Goal: Information Seeking & Learning: Learn about a topic

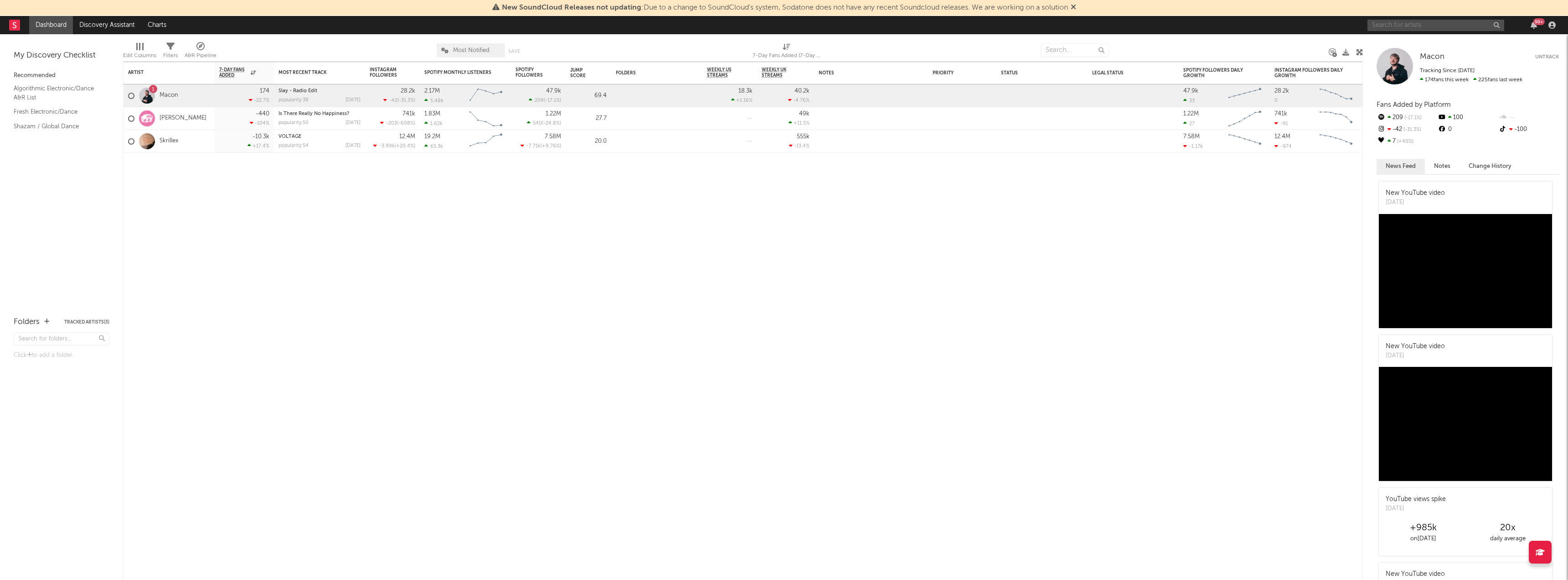
click at [1420, 25] on input "text" at bounding box center [1435, 25] width 137 height 11
type input "hypaton"
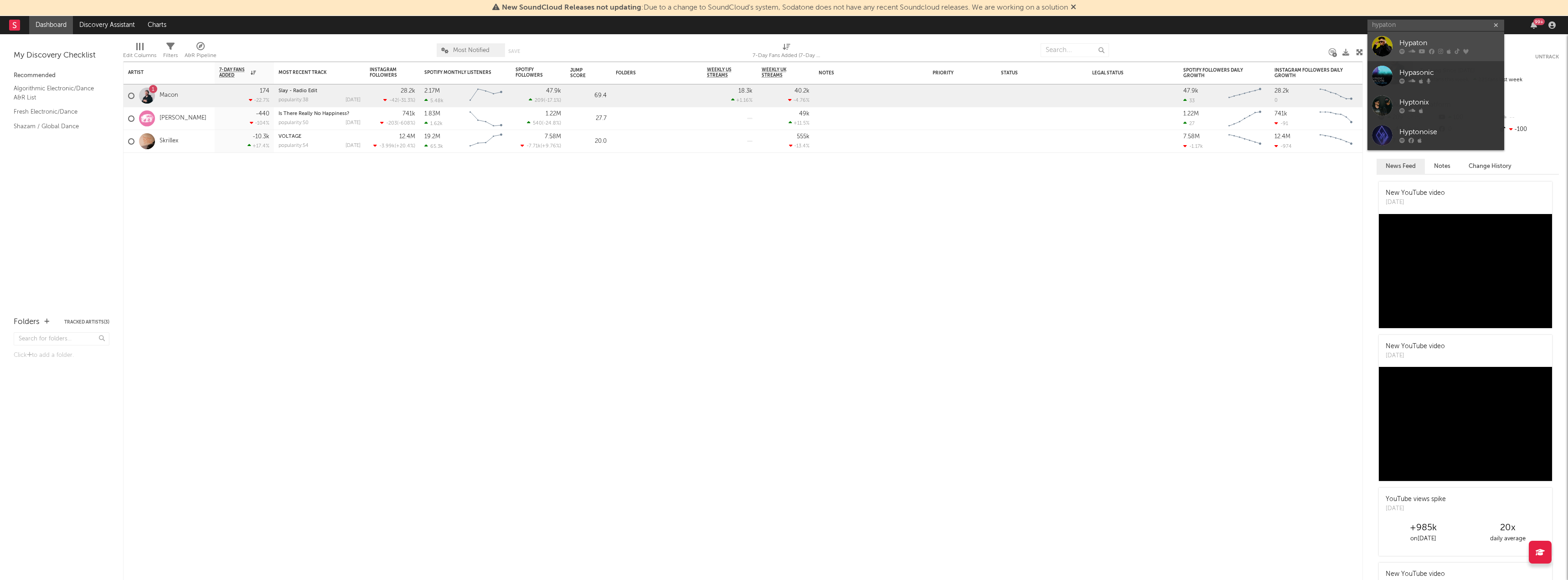
click at [1426, 54] on div at bounding box center [1449, 51] width 100 height 5
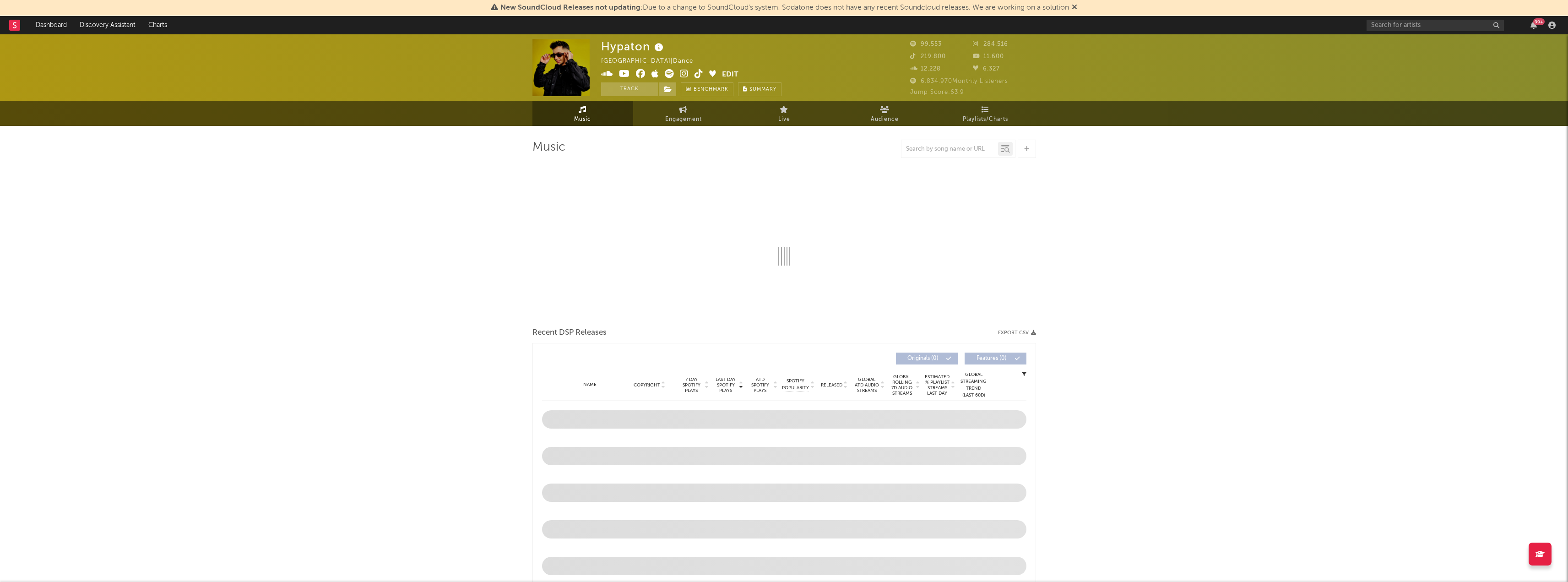
select select "6m"
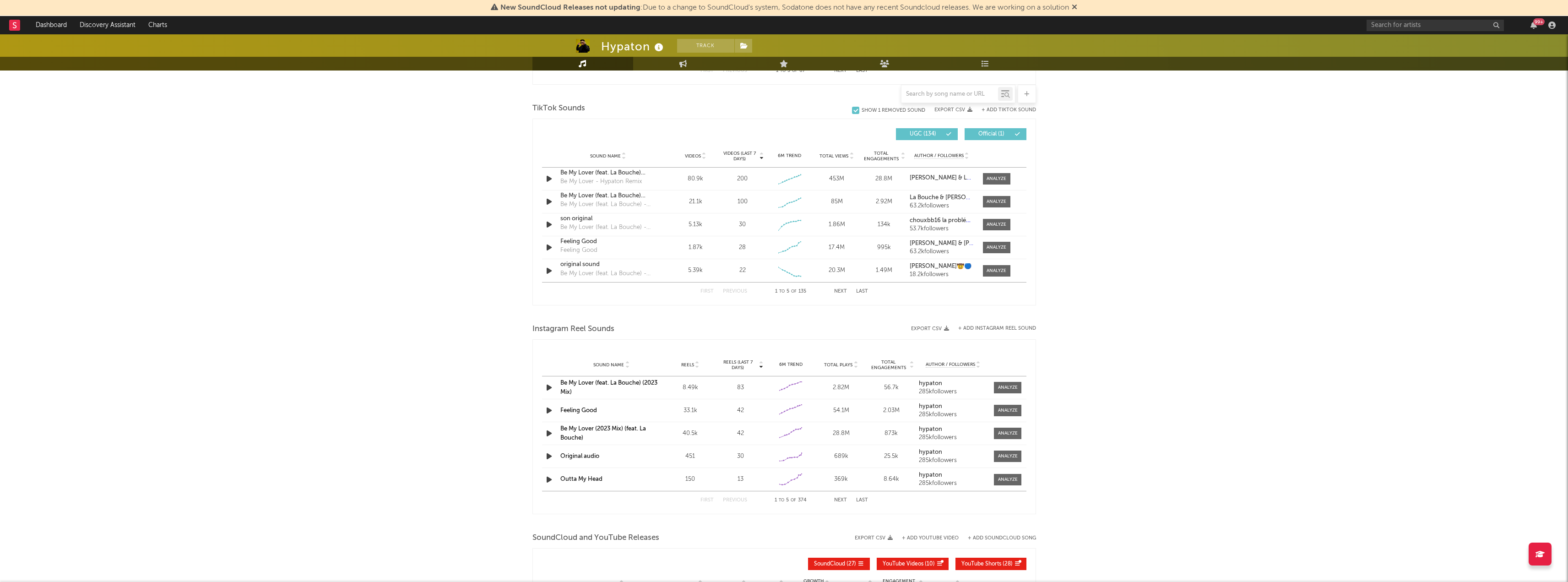
scroll to position [824, 0]
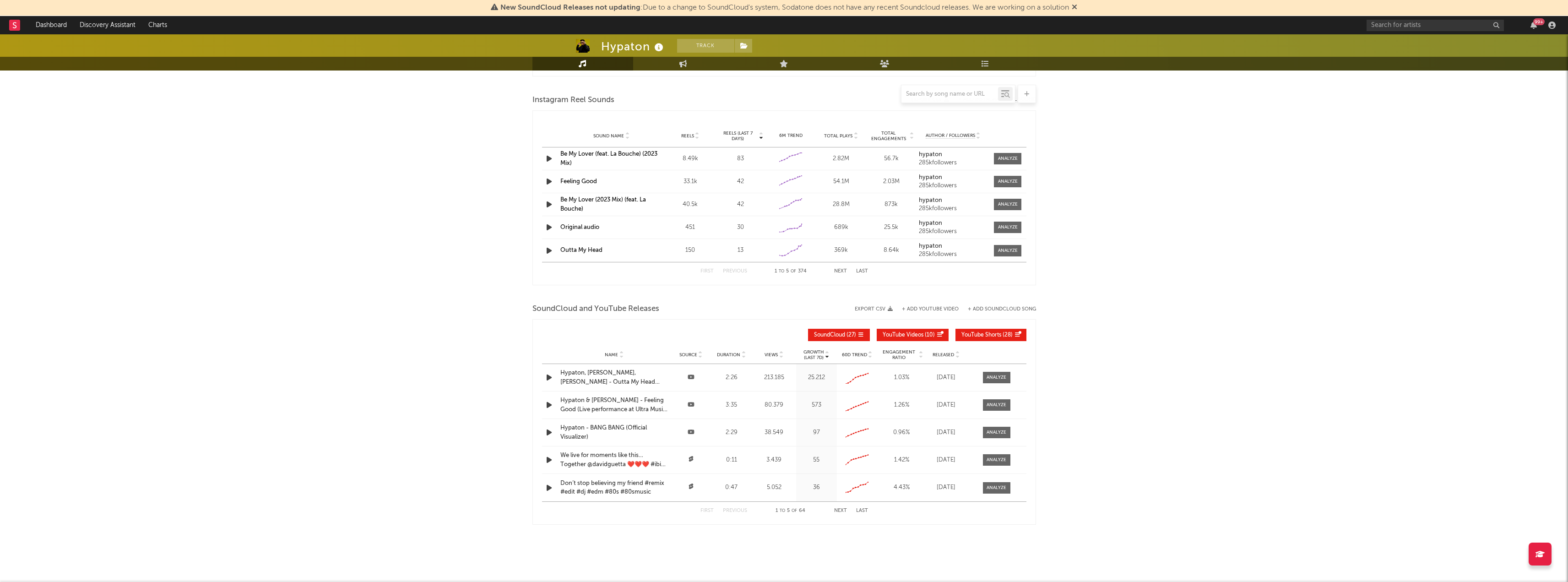
click at [889, 380] on div "1.03 %" at bounding box center [902, 377] width 43 height 9
click at [858, 378] on icon at bounding box center [858, 376] width 9 height 9
click at [988, 380] on div at bounding box center [996, 377] width 20 height 7
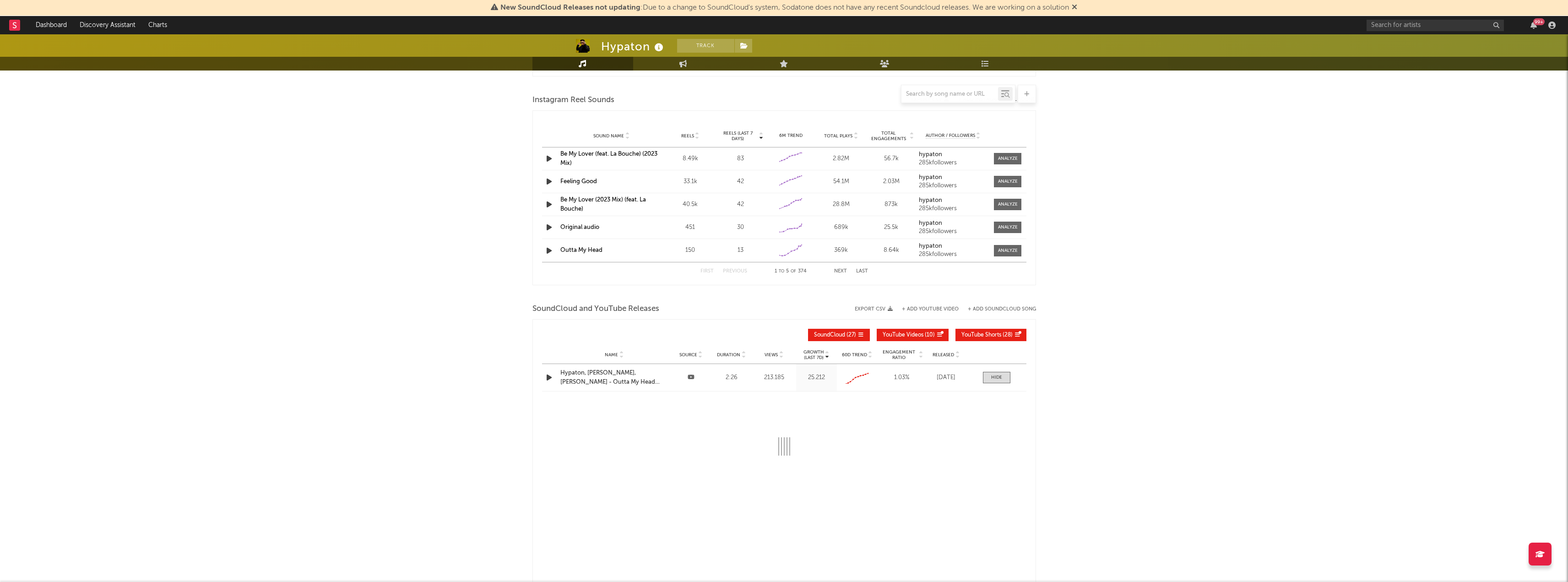
select select "All"
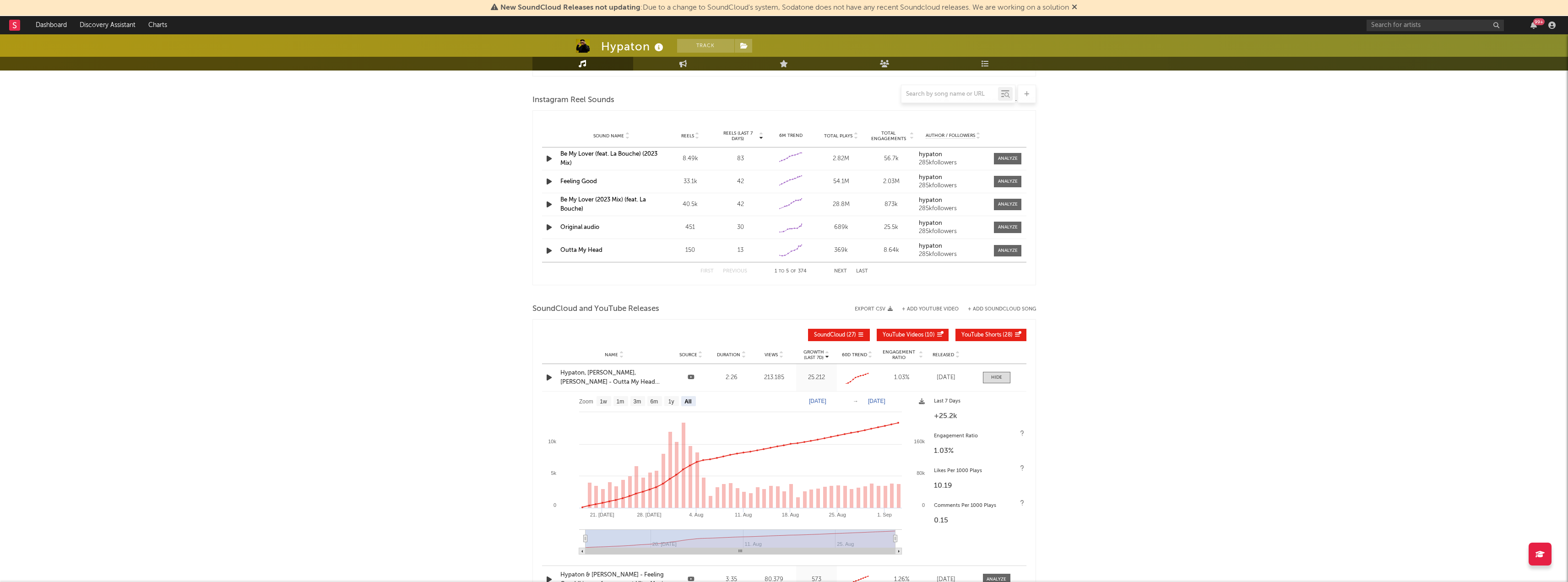
click at [813, 338] on button "SoundCloud ( 27 )" at bounding box center [839, 335] width 62 height 12
click at [831, 340] on button "SoundCloud ( 27 )" at bounding box center [839, 335] width 62 height 12
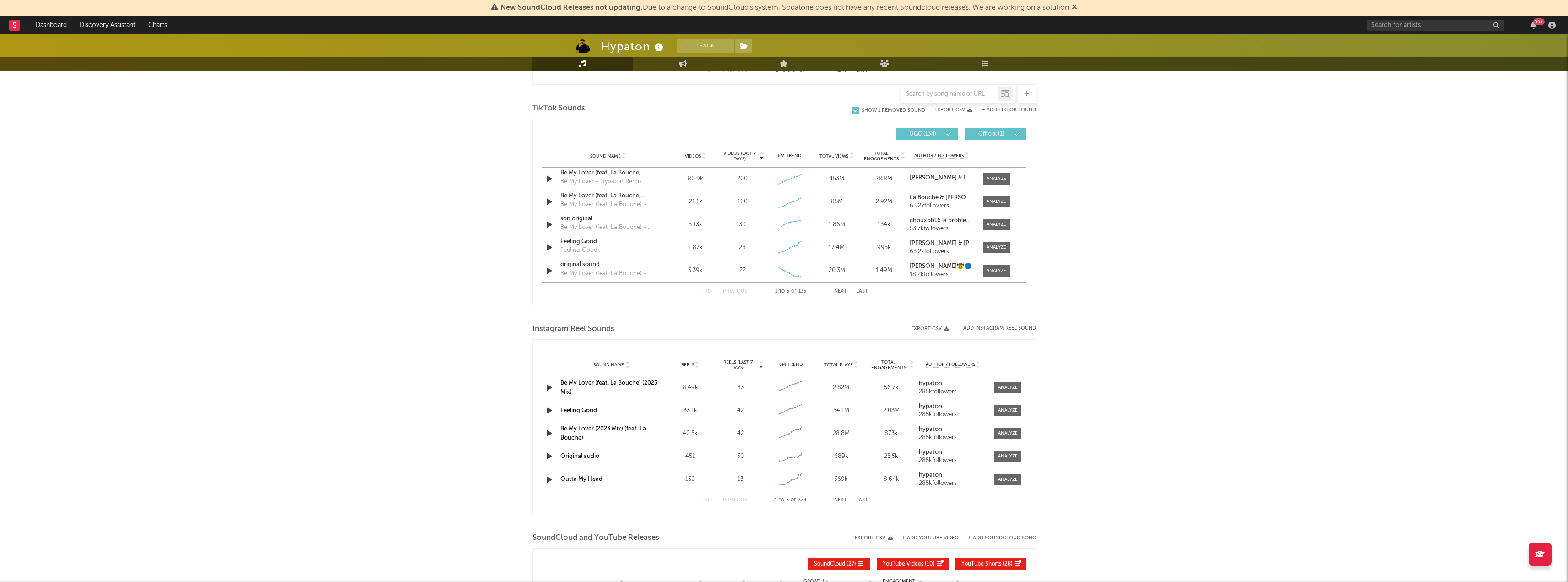
scroll to position [0, 0]
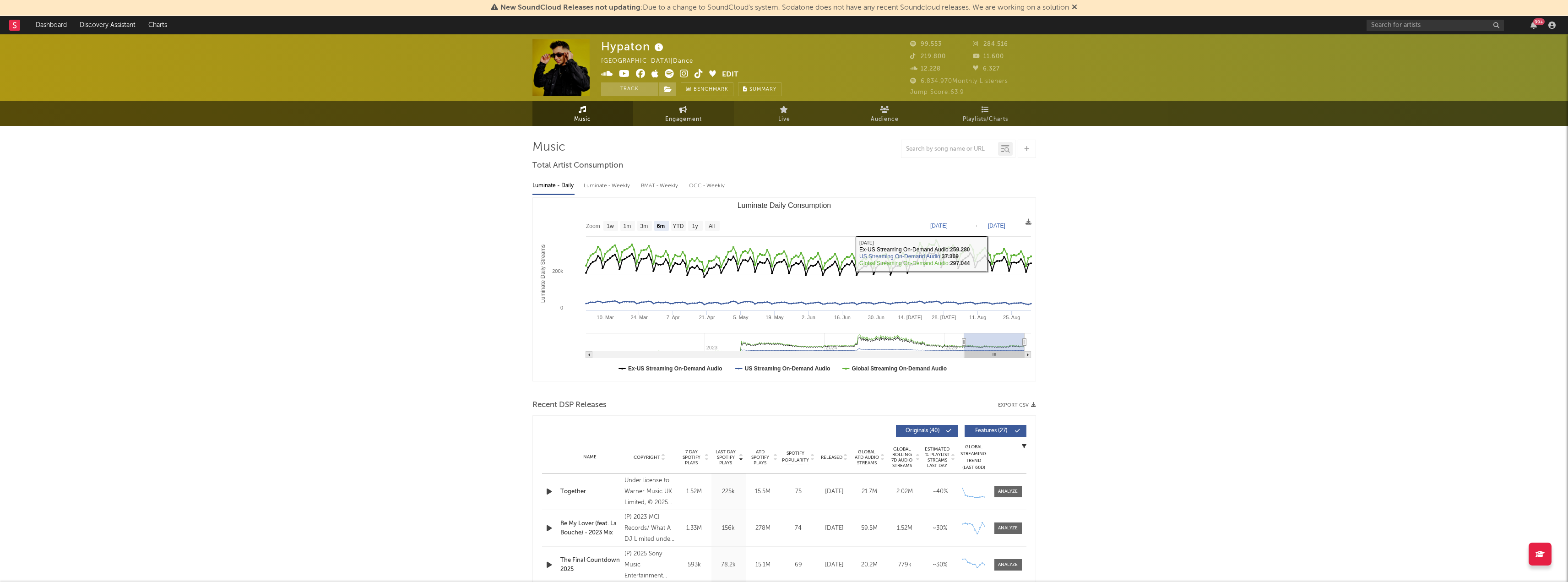
click at [713, 116] on link "Engagement" at bounding box center [683, 113] width 101 height 25
select select "1w"
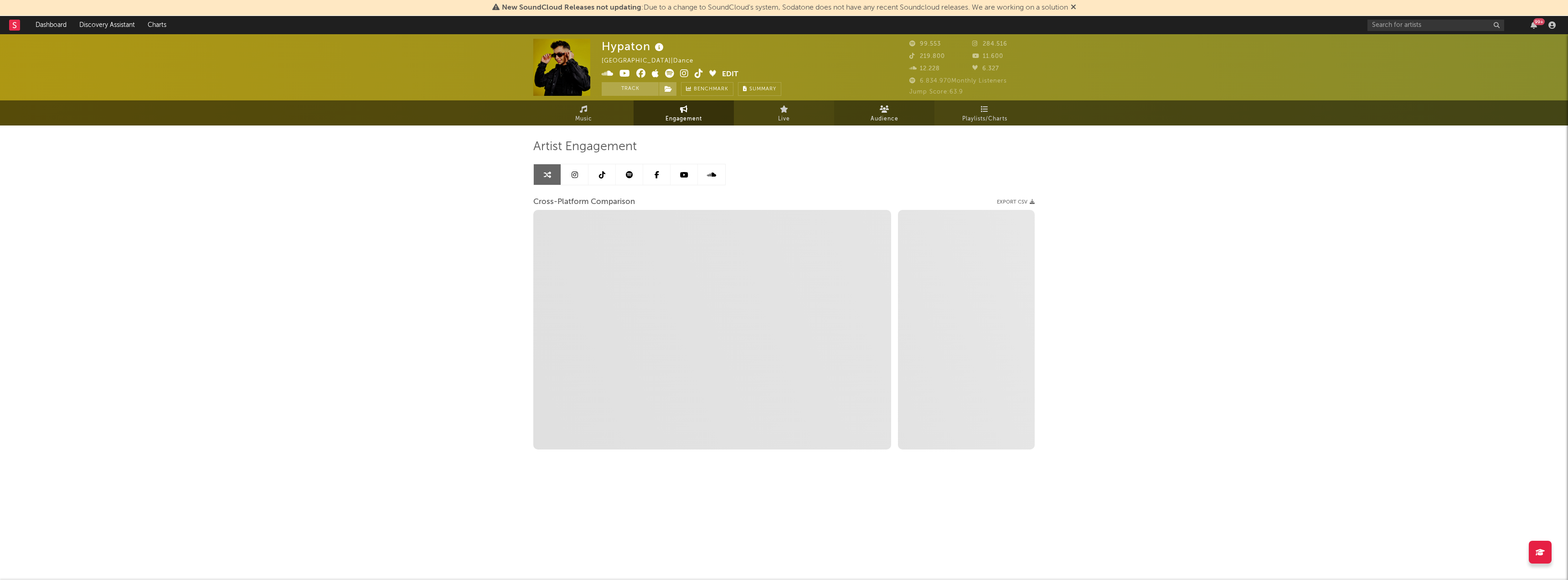
click at [924, 110] on link "Audience" at bounding box center [884, 113] width 100 height 25
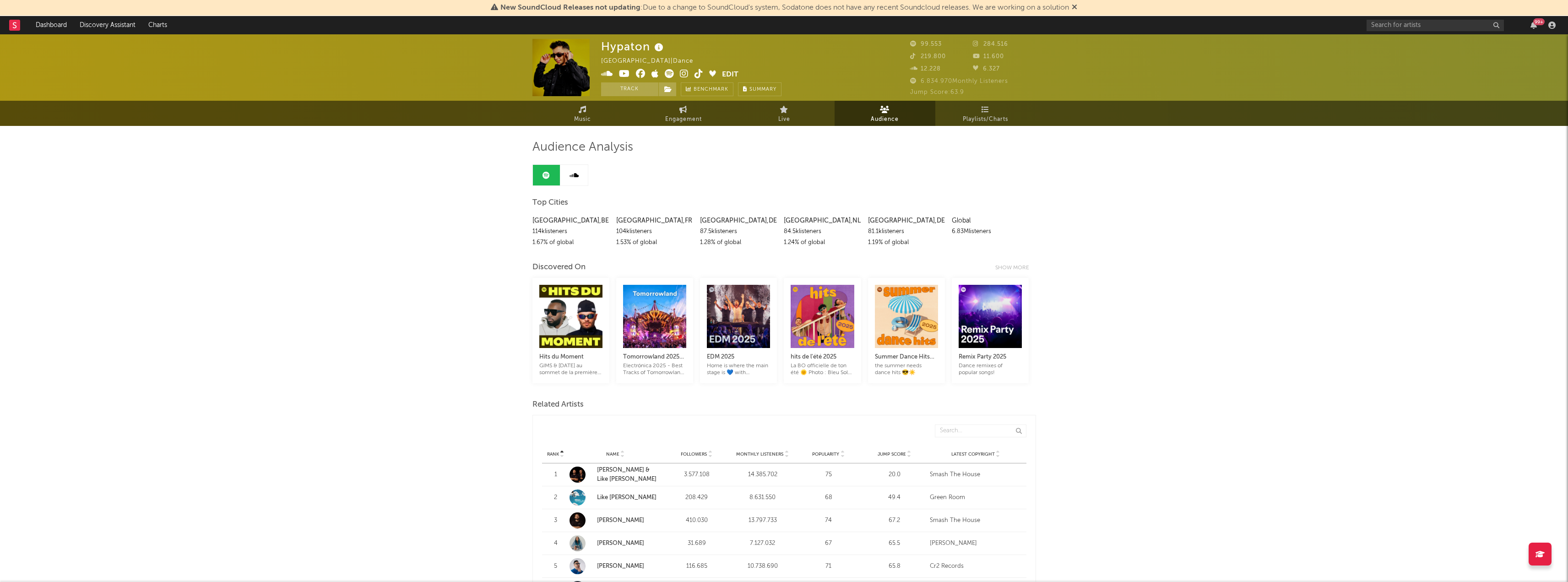
click at [584, 177] on link at bounding box center [574, 174] width 27 height 20
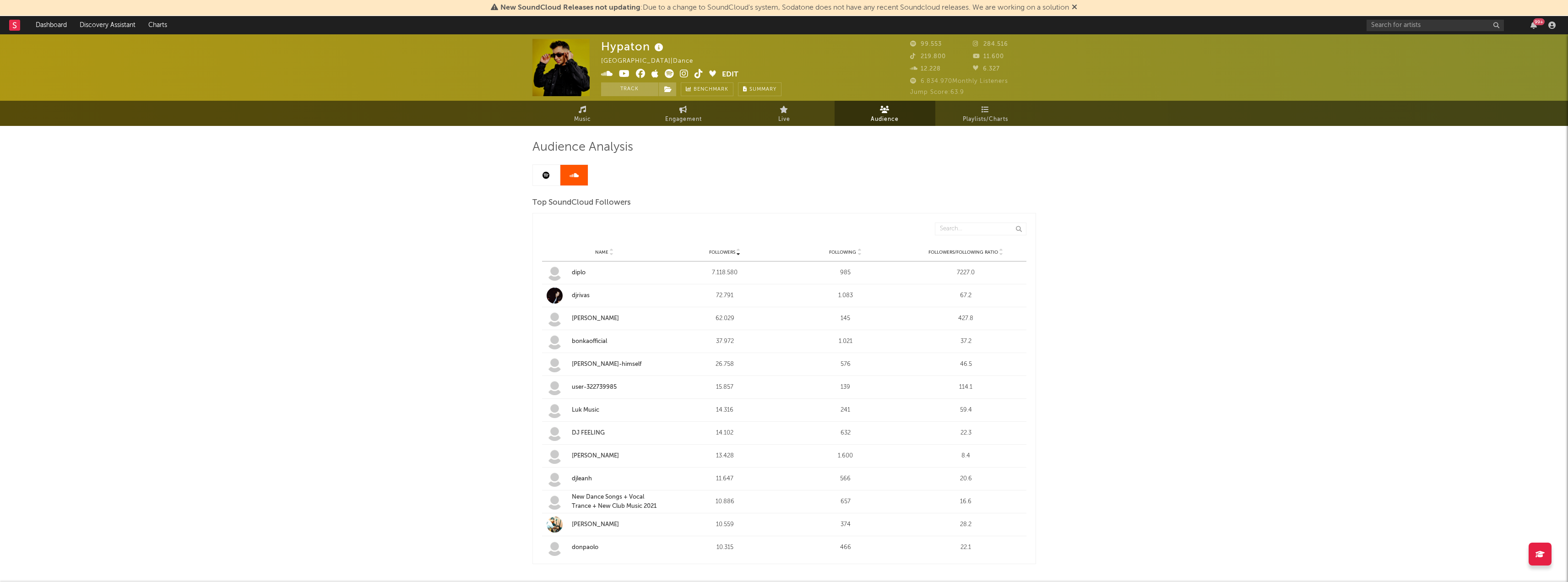
click at [707, 127] on div "Audience Analysis Top SoundCloud Followers Followers Name Followers Following F…" at bounding box center [784, 363] width 503 height 474
click at [702, 120] on link "Engagement" at bounding box center [683, 113] width 101 height 25
select select "1m"
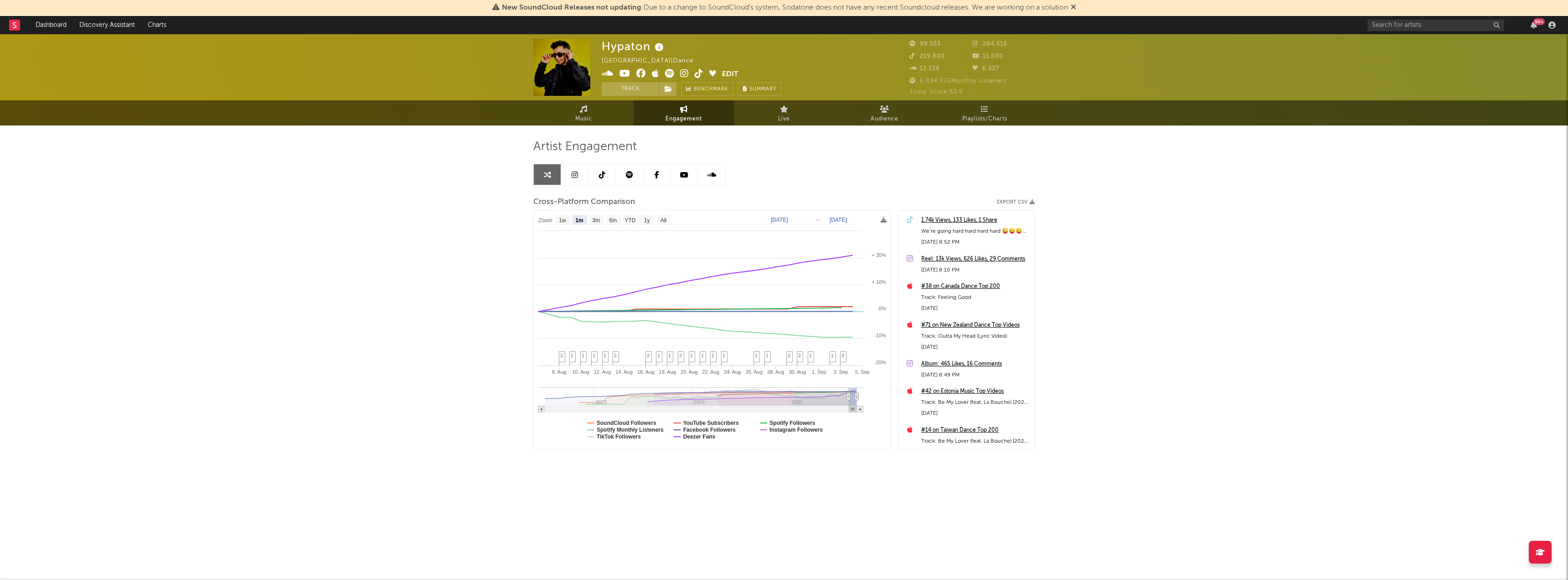
click at [569, 174] on link at bounding box center [574, 174] width 27 height 20
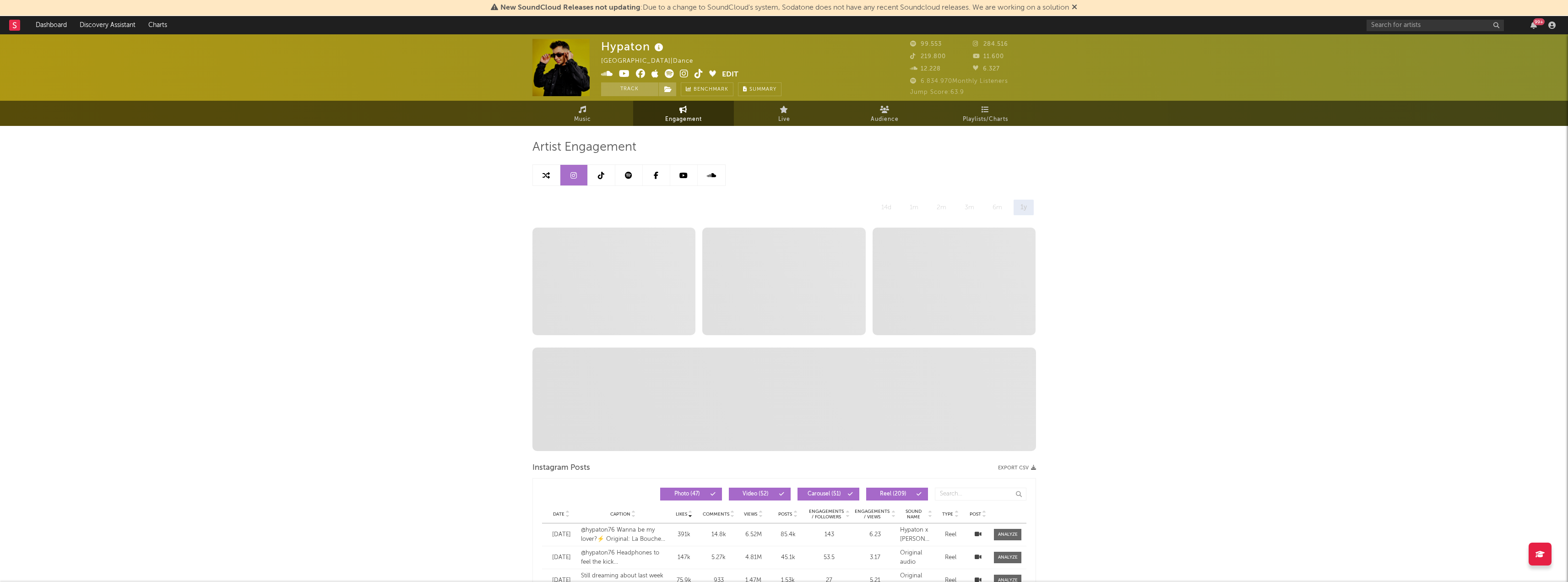
select select "6m"
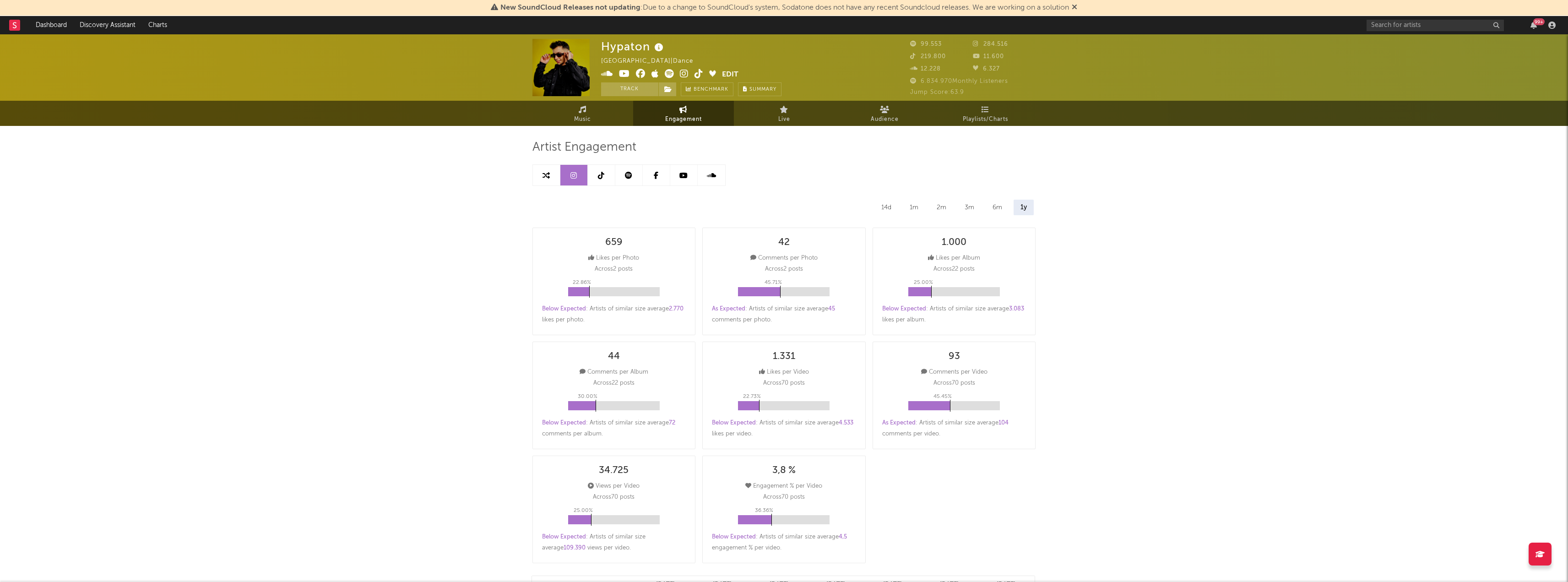
click at [603, 174] on icon at bounding box center [601, 175] width 6 height 8
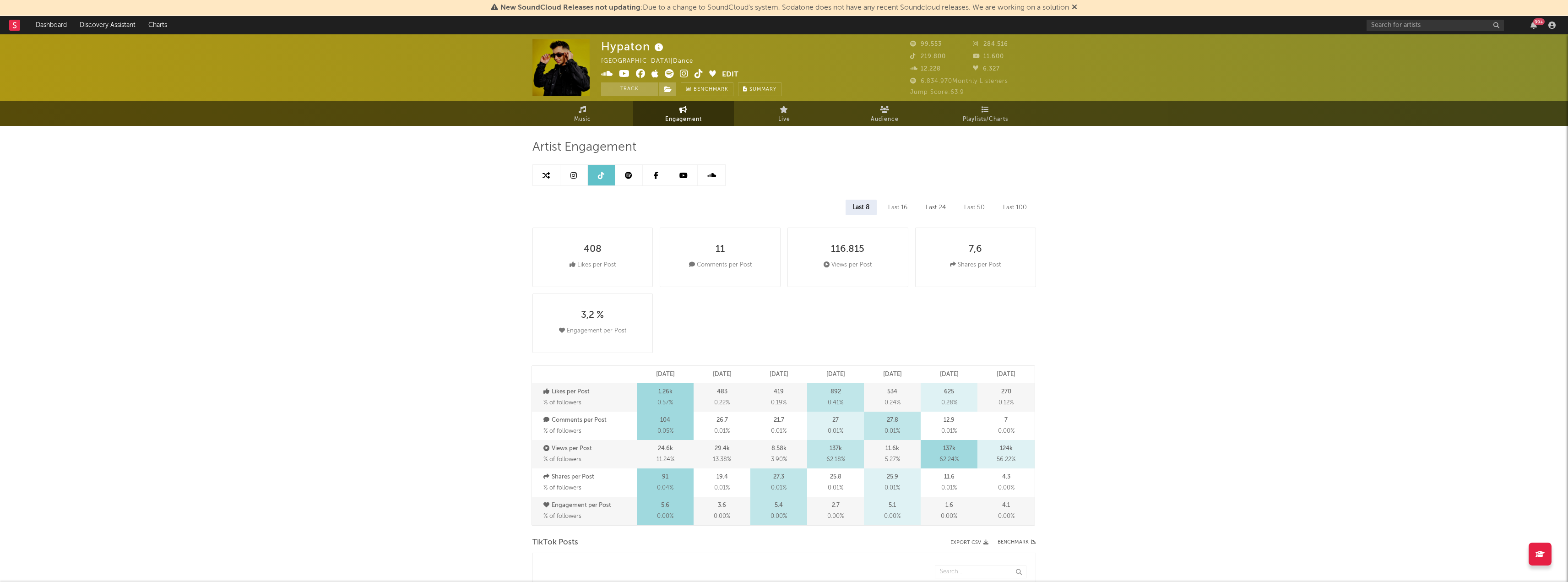
select select "6m"
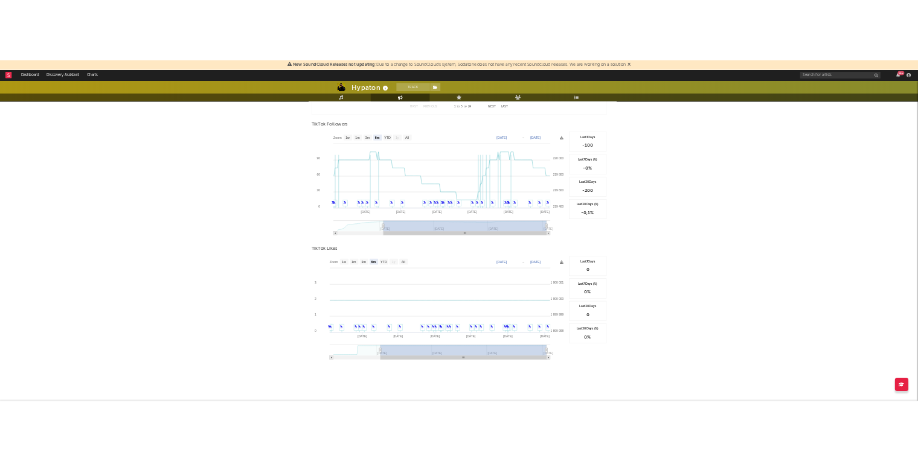
scroll to position [1128, 0]
